Goal: Navigation & Orientation: Find specific page/section

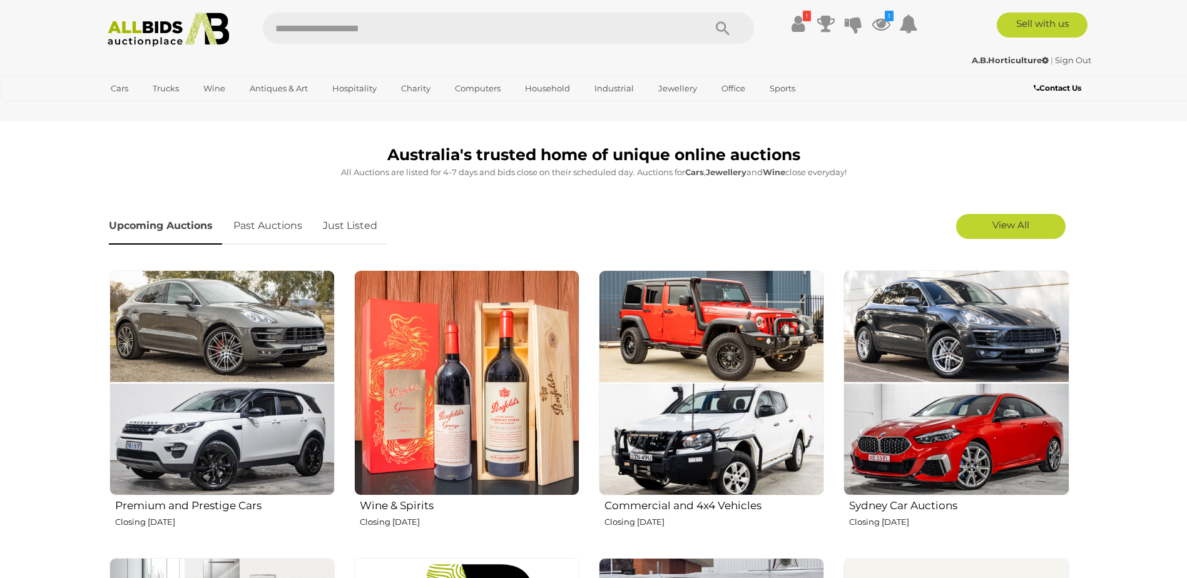
scroll to position [313, 0]
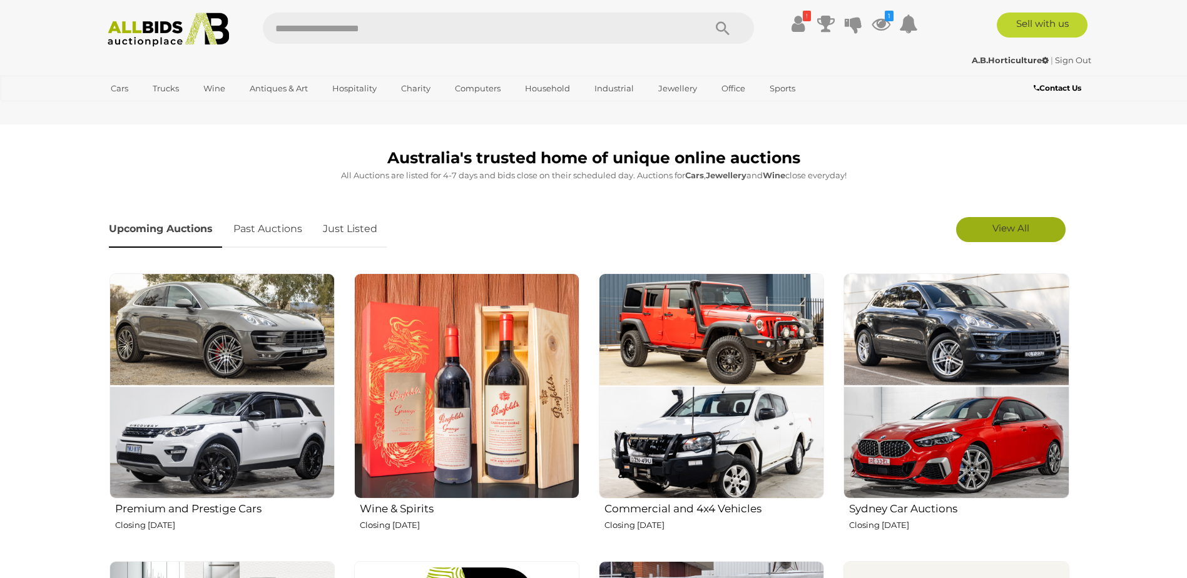
click at [1058, 226] on link "View All" at bounding box center [1010, 229] width 109 height 25
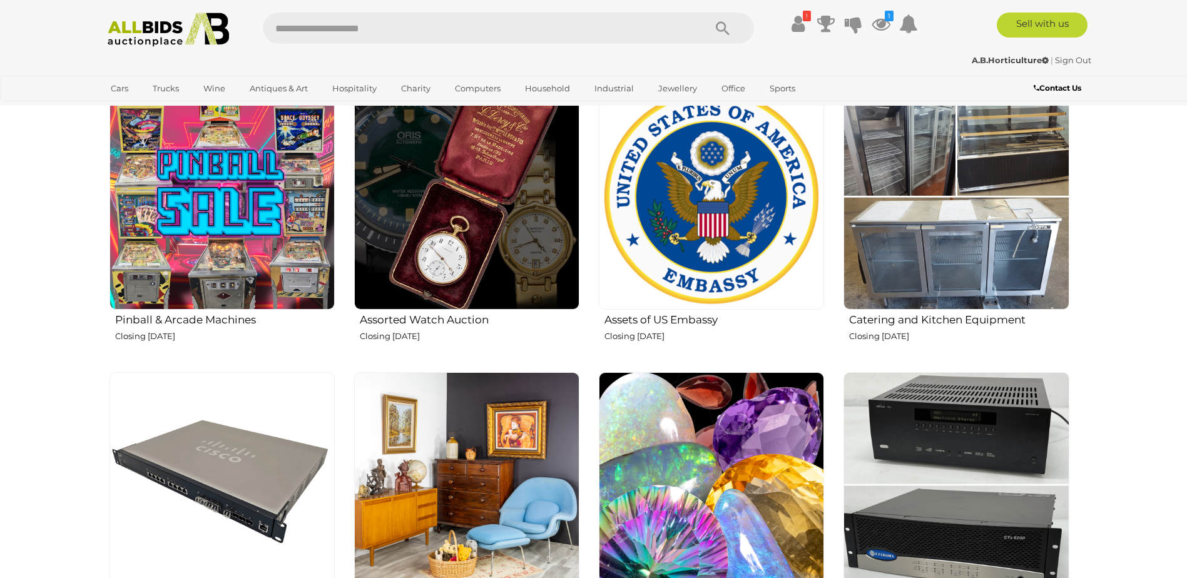
scroll to position [1376, 0]
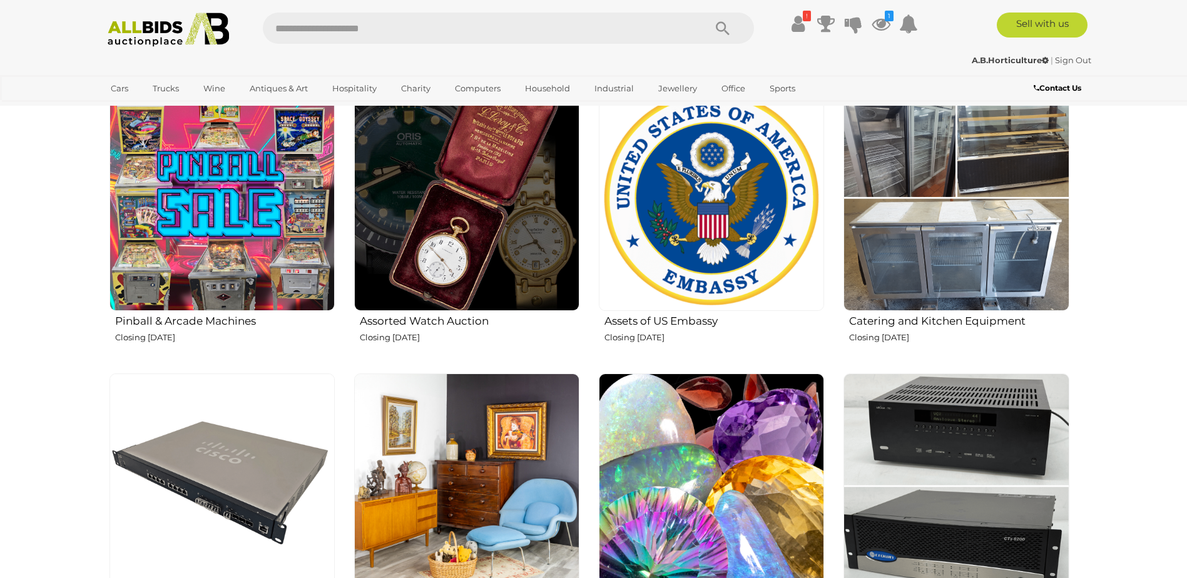
click at [461, 238] on img at bounding box center [466, 198] width 225 height 225
click at [763, 213] on img at bounding box center [711, 198] width 225 height 225
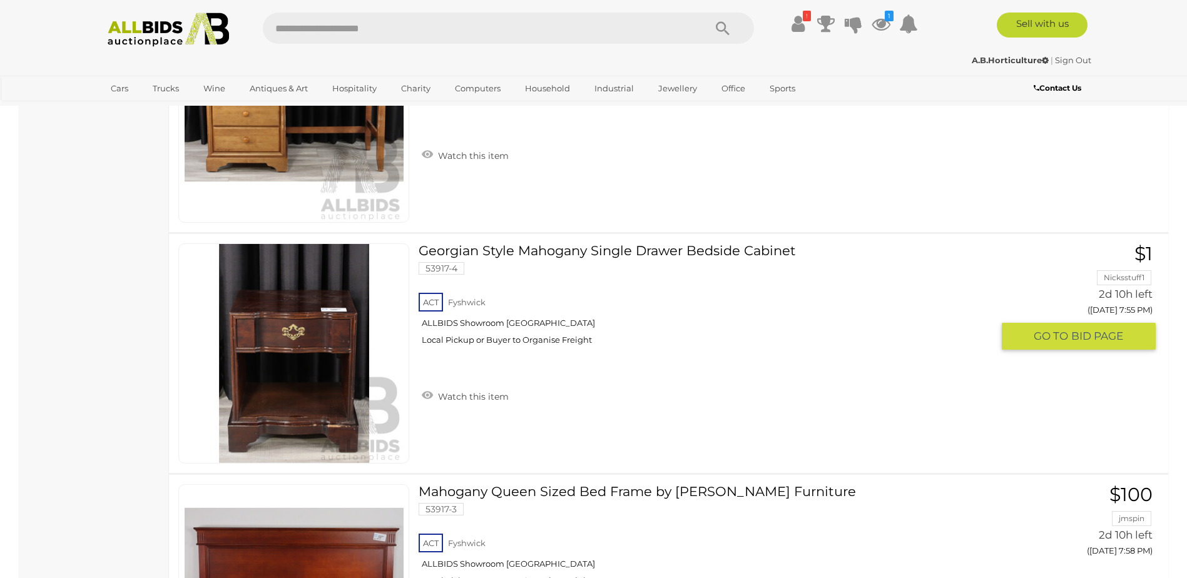
scroll to position [5442, 0]
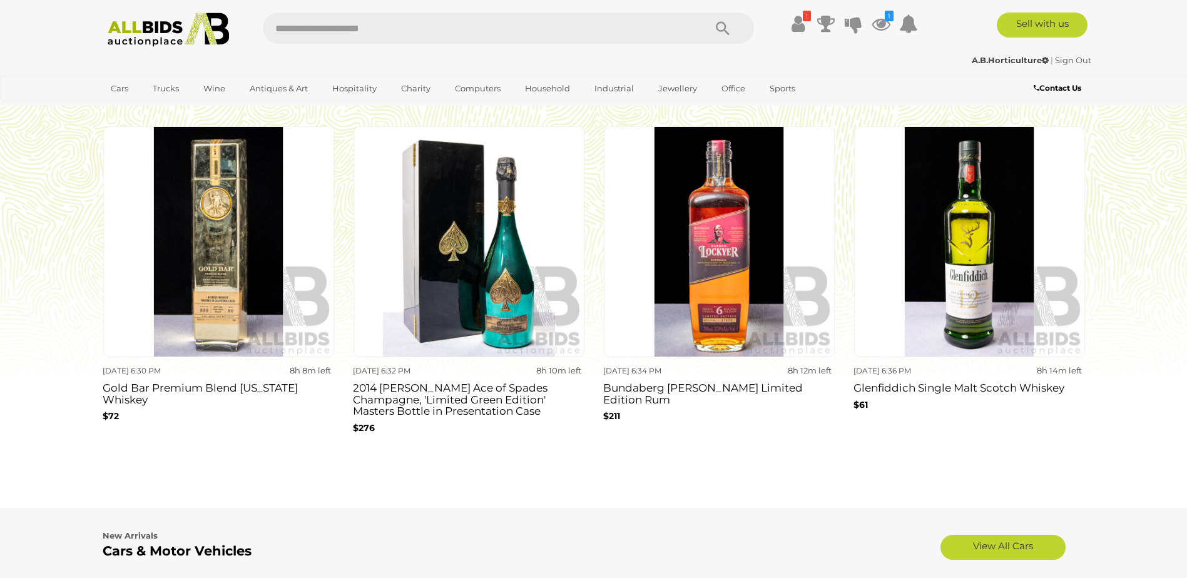
scroll to position [1189, 0]
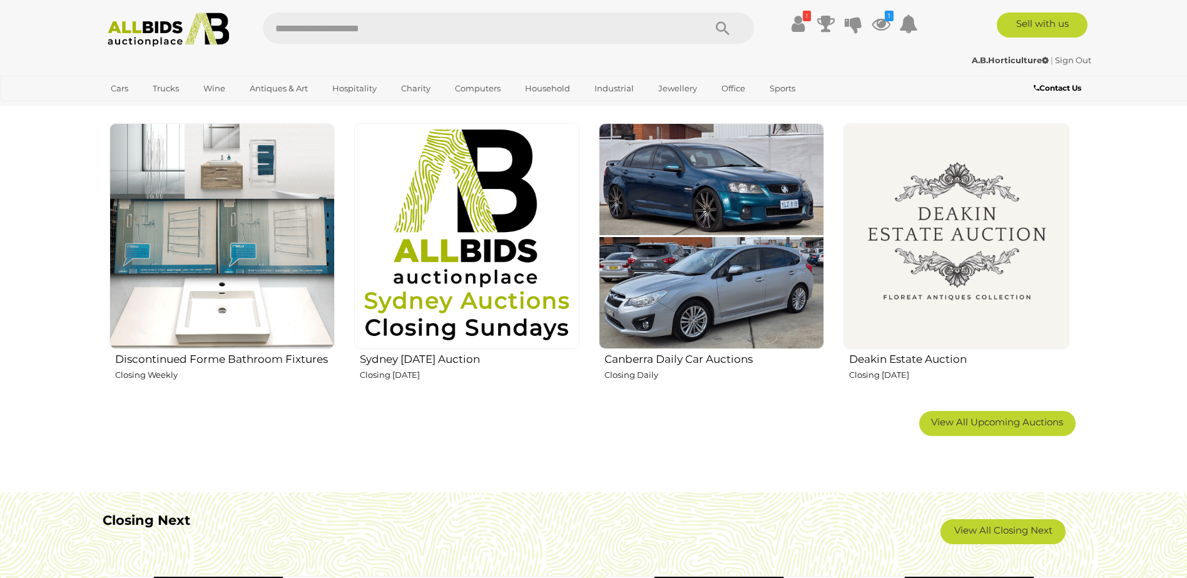
click at [1033, 425] on span "View All Upcoming Auctions" at bounding box center [997, 422] width 132 height 12
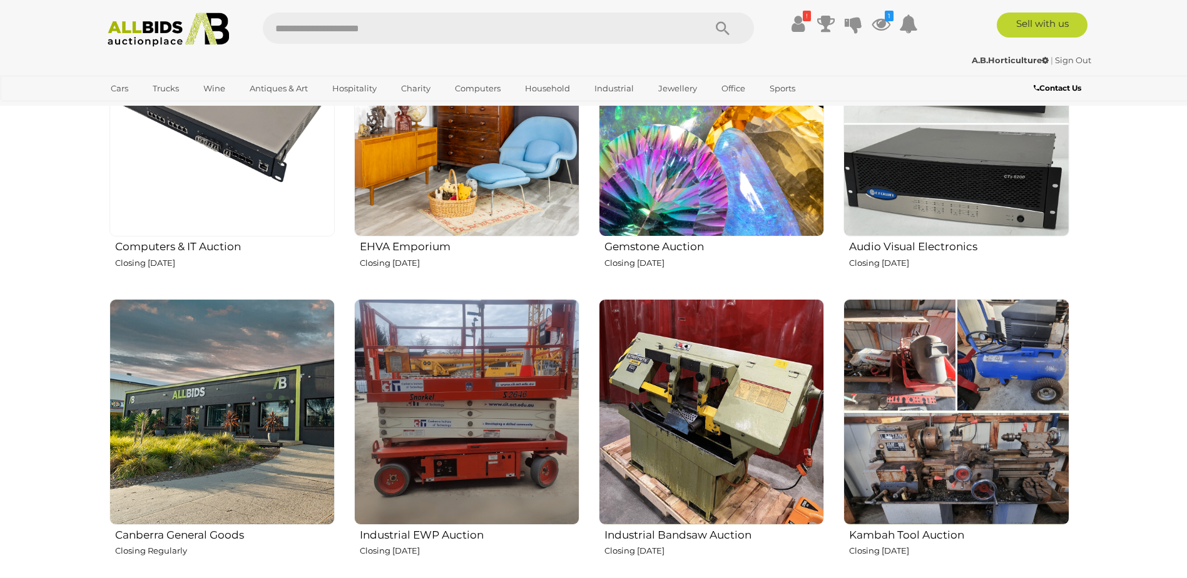
scroll to position [1752, 0]
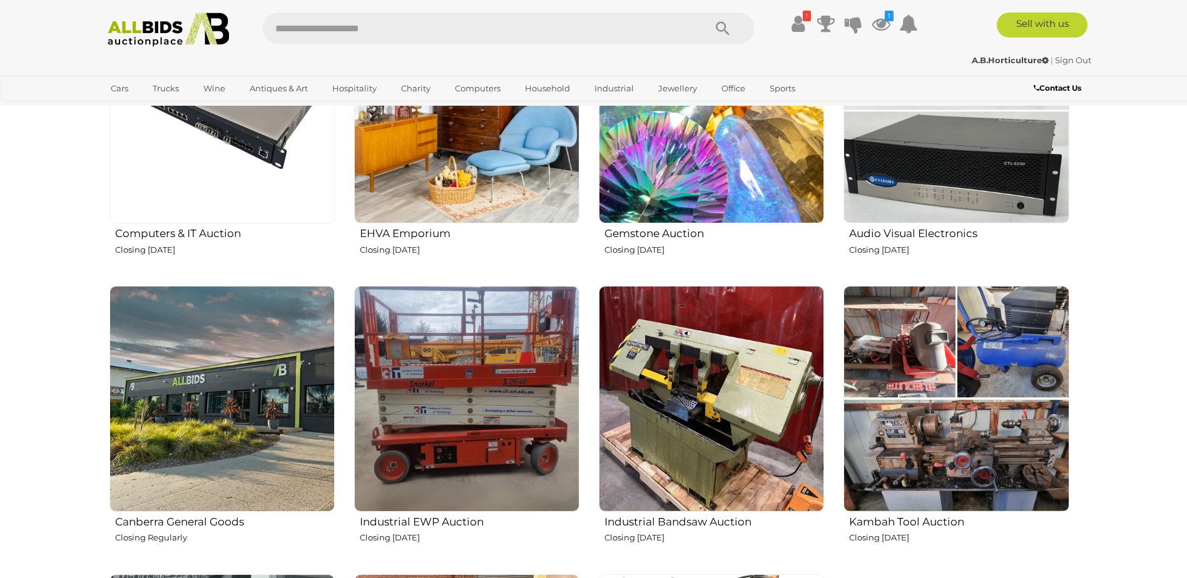
click at [408, 418] on img at bounding box center [466, 398] width 225 height 225
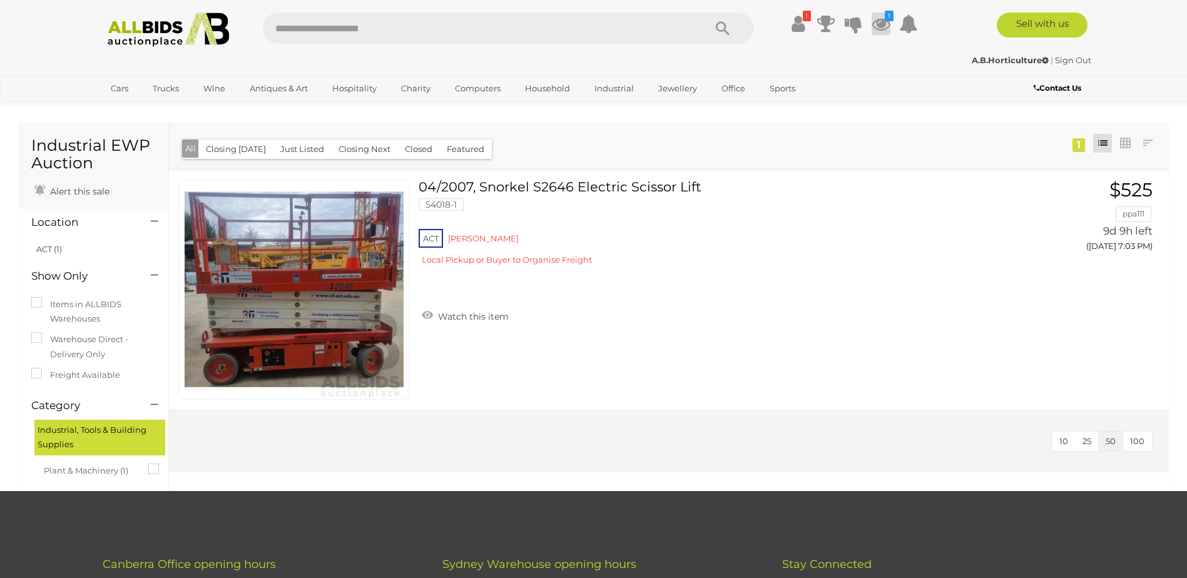
click at [885, 19] on icon "1" at bounding box center [889, 16] width 9 height 11
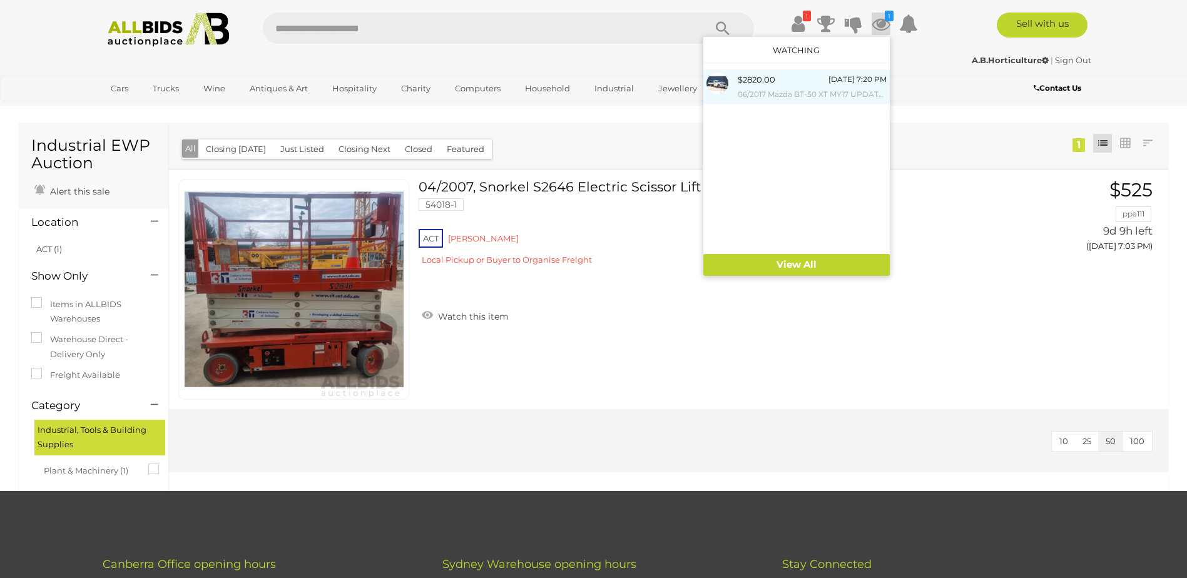
click at [785, 81] on div "$2820.00 Tomorrow 7:20 PM 06/2017 Mazda BT-50 XT MY17 UPDATE C/Chas White Turbo…" at bounding box center [812, 87] width 149 height 28
